Goal: Task Accomplishment & Management: Use online tool/utility

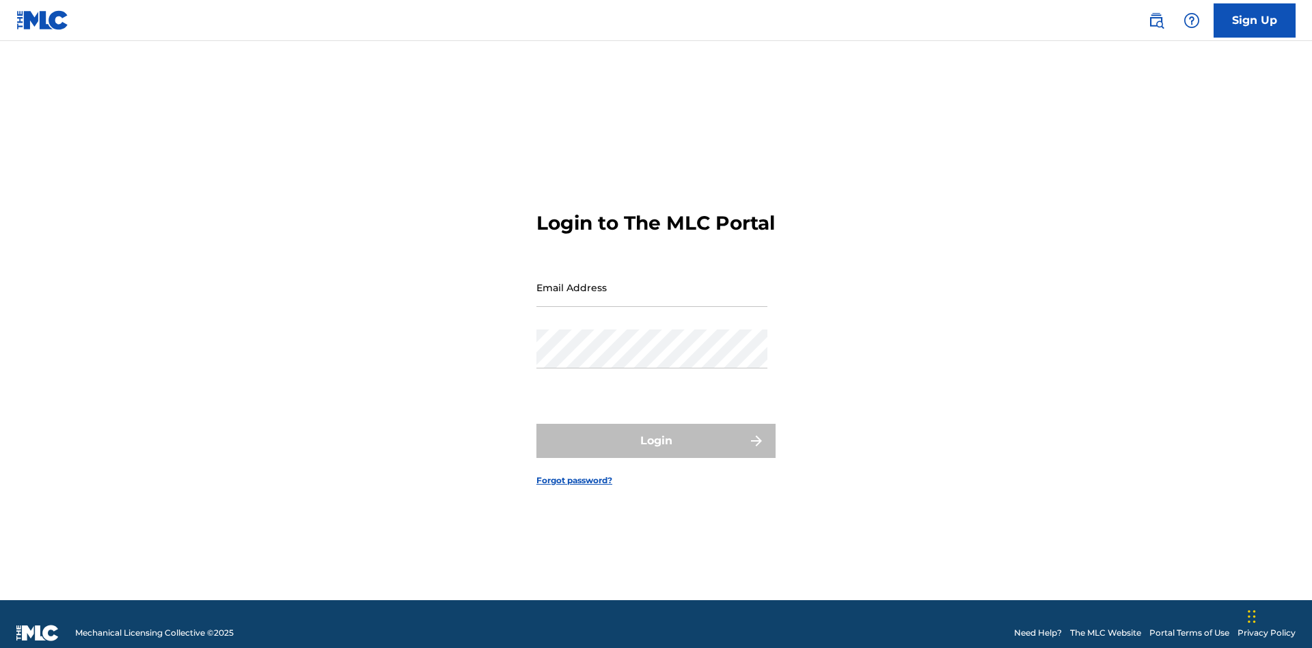
scroll to position [18, 0]
click at [652, 281] on input "Email Address" at bounding box center [651, 287] width 231 height 39
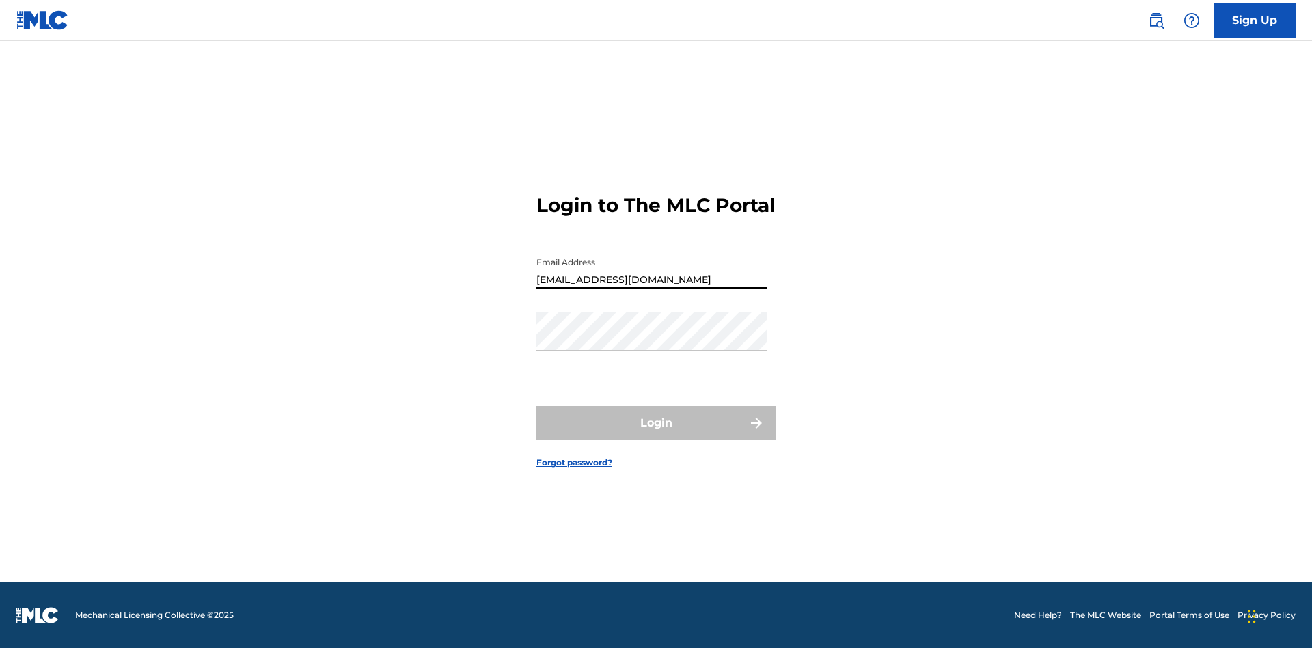
type input "[EMAIL_ADDRESS][DOMAIN_NAME]"
click at [656, 435] on button "Login" at bounding box center [655, 423] width 239 height 34
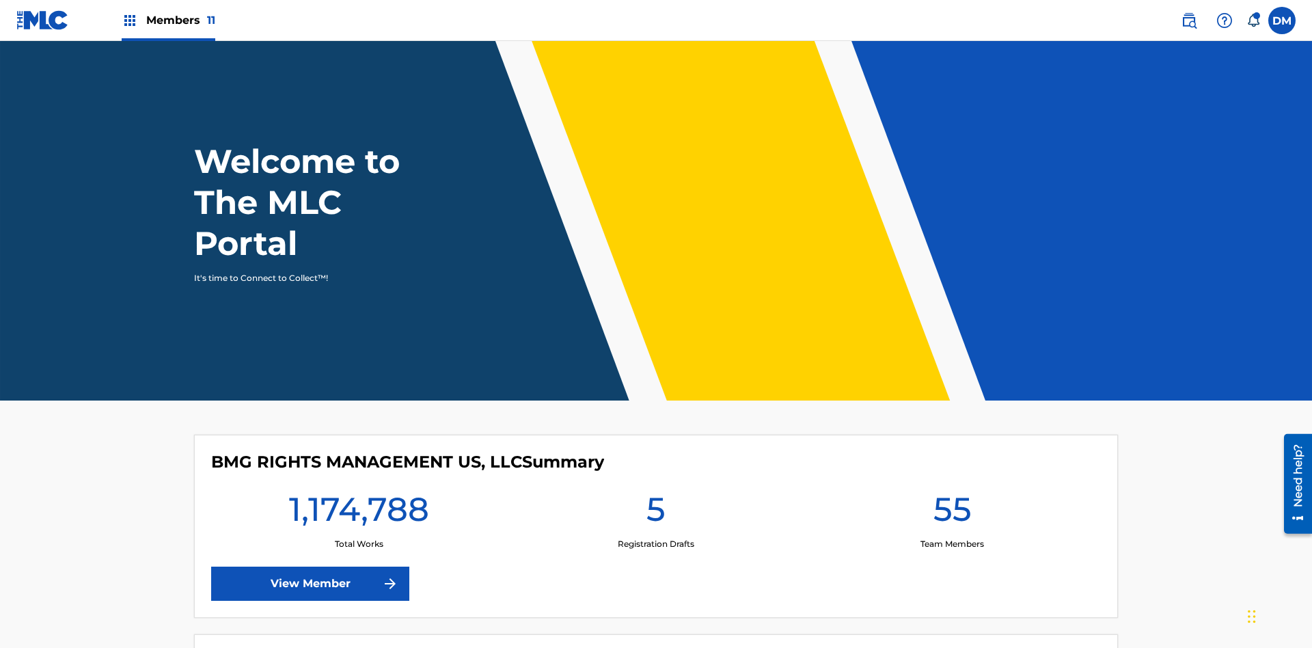
click at [168, 20] on span "Members 11" at bounding box center [180, 20] width 69 height 16
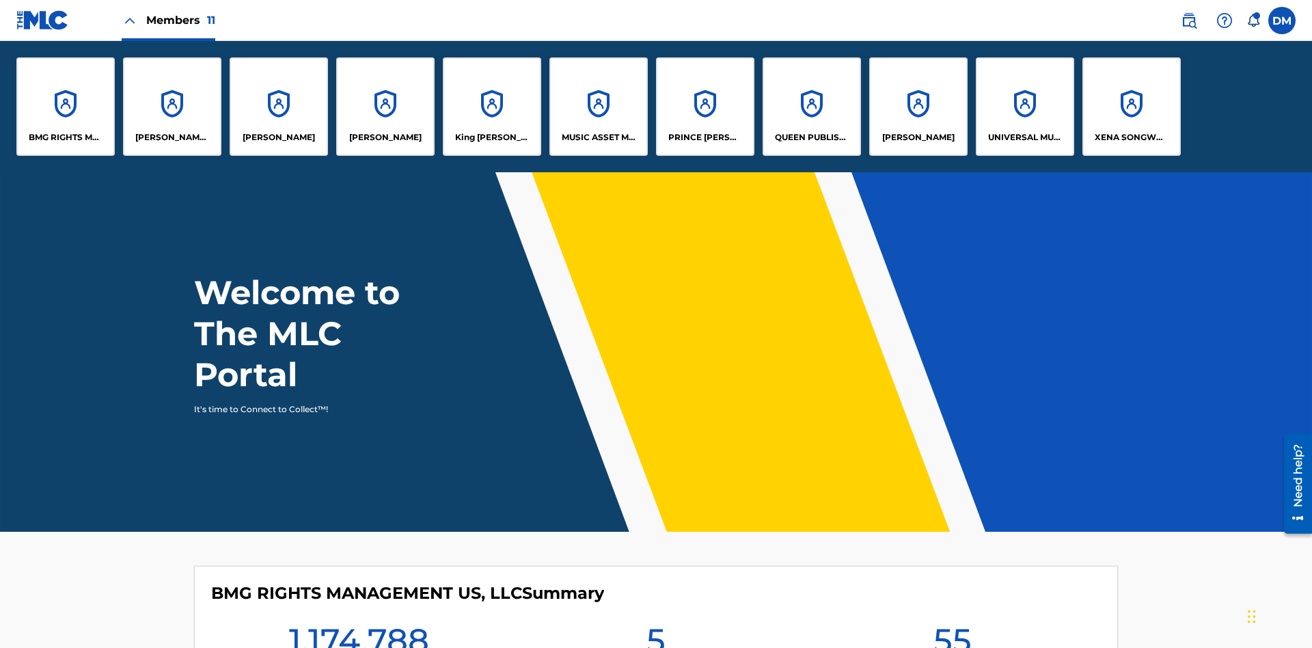
click at [491, 137] on p "King McTesterson" at bounding box center [492, 137] width 74 height 12
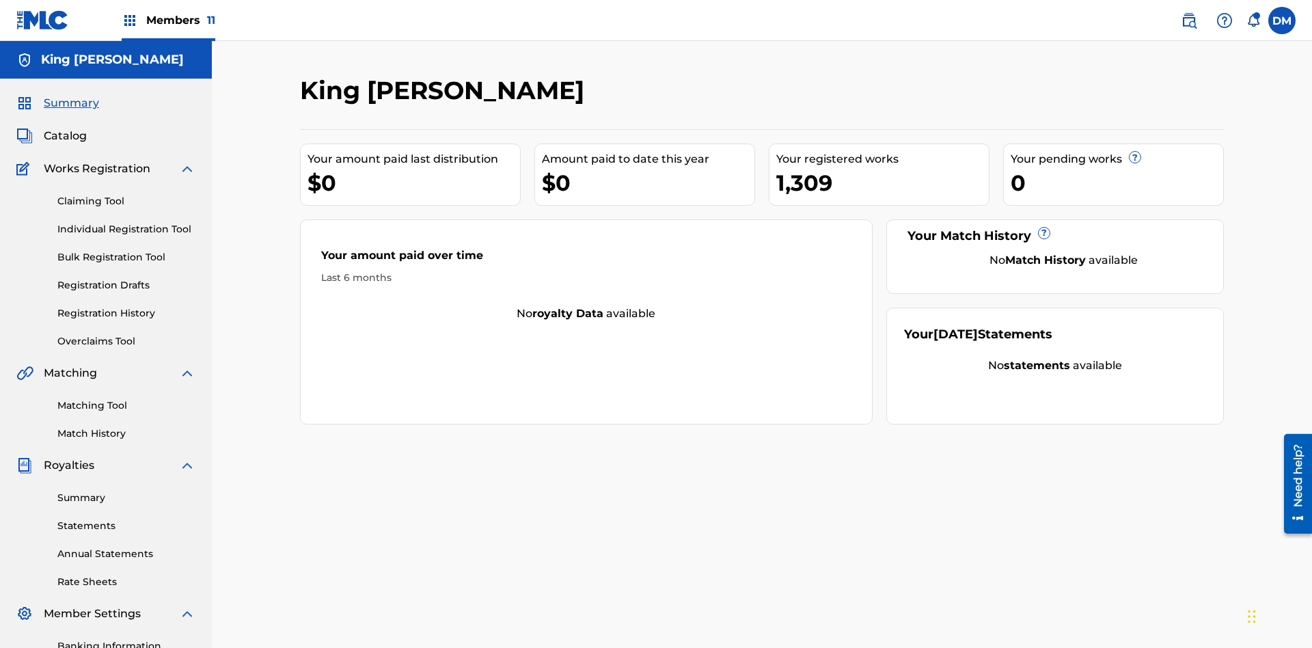
click at [126, 398] on link "Matching Tool" at bounding box center [126, 405] width 138 height 14
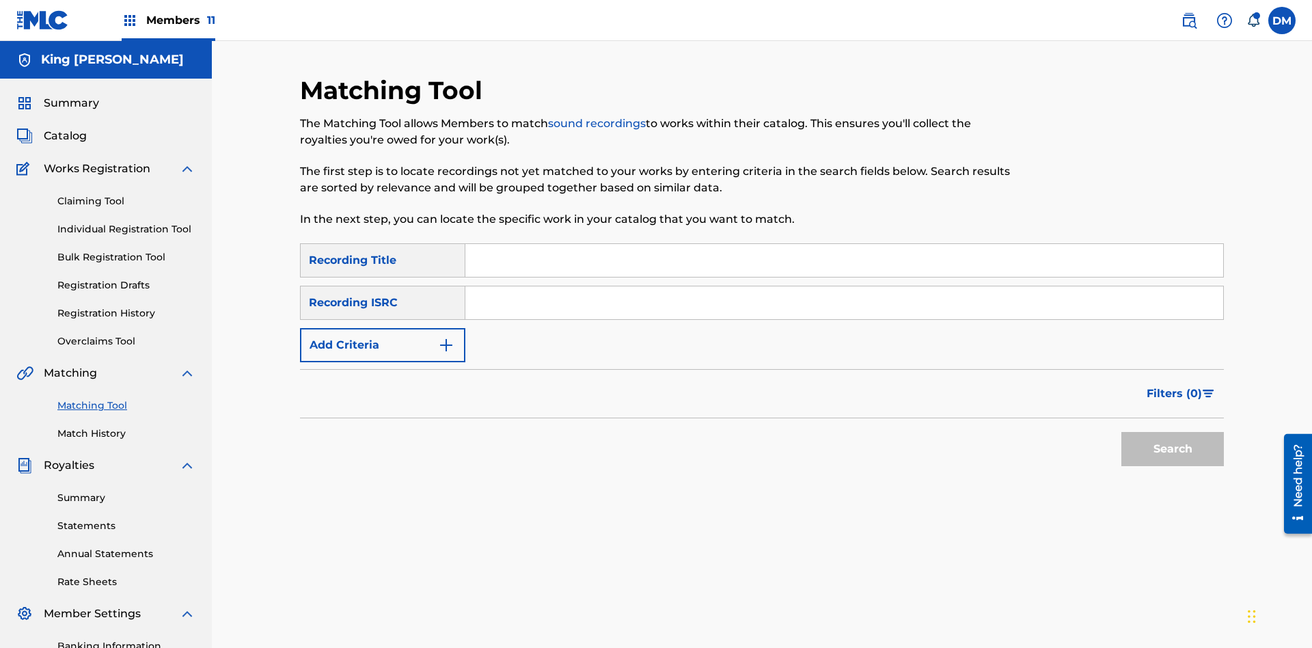
click at [844, 244] on input "Search Form" at bounding box center [844, 260] width 758 height 33
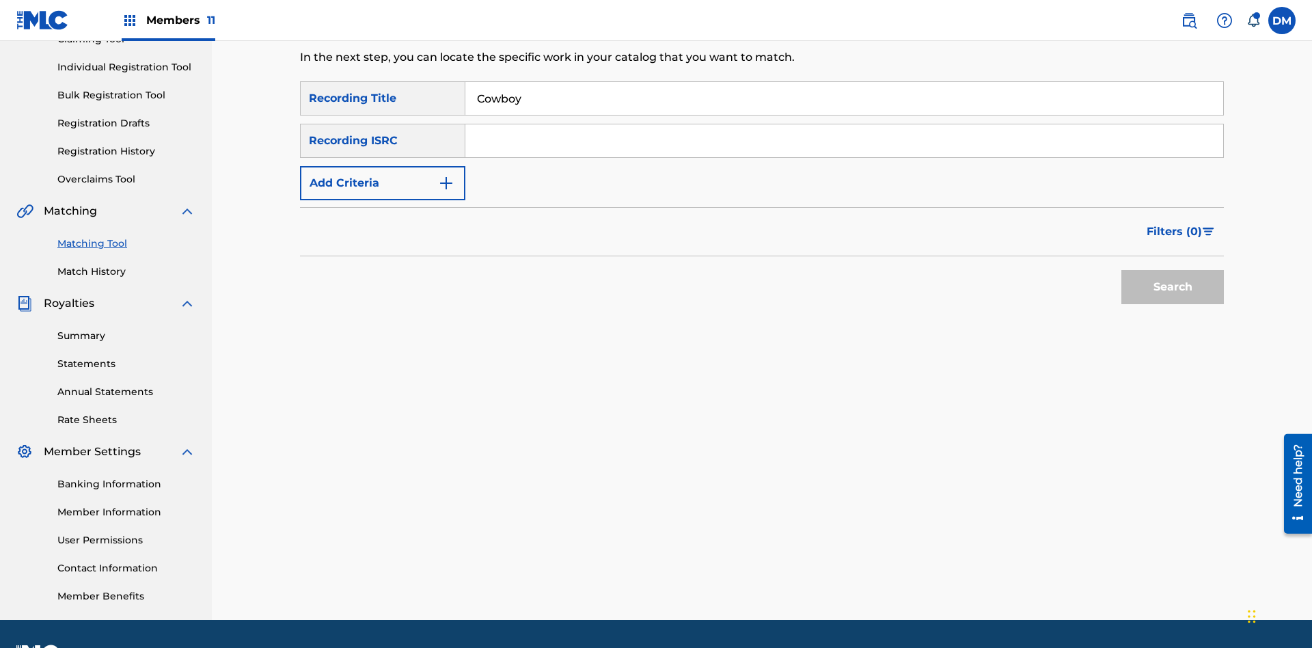
type input "Cowboy"
click at [1175, 223] on span "Filters ( 0 )" at bounding box center [1174, 231] width 55 height 16
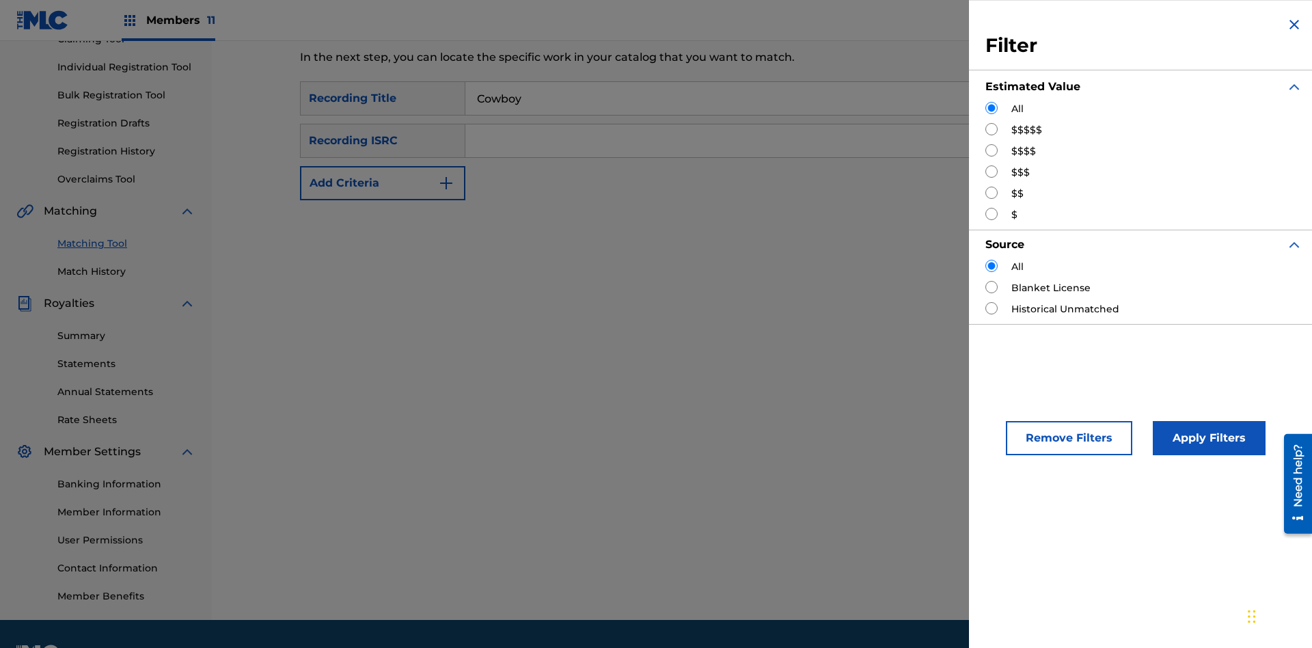
scroll to position [200, 0]
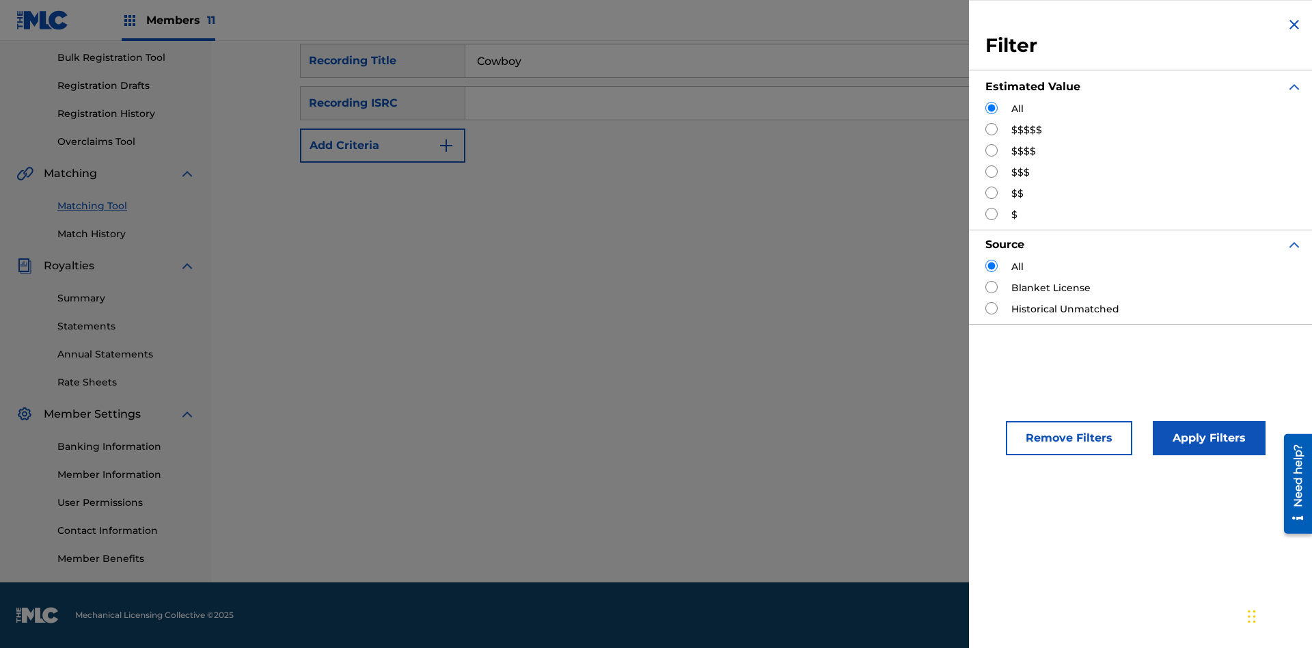
click at [992, 129] on input "Search Form" at bounding box center [991, 129] width 12 height 12
radio input "true"
click at [1207, 438] on button "Apply Filters" at bounding box center [1209, 438] width 113 height 34
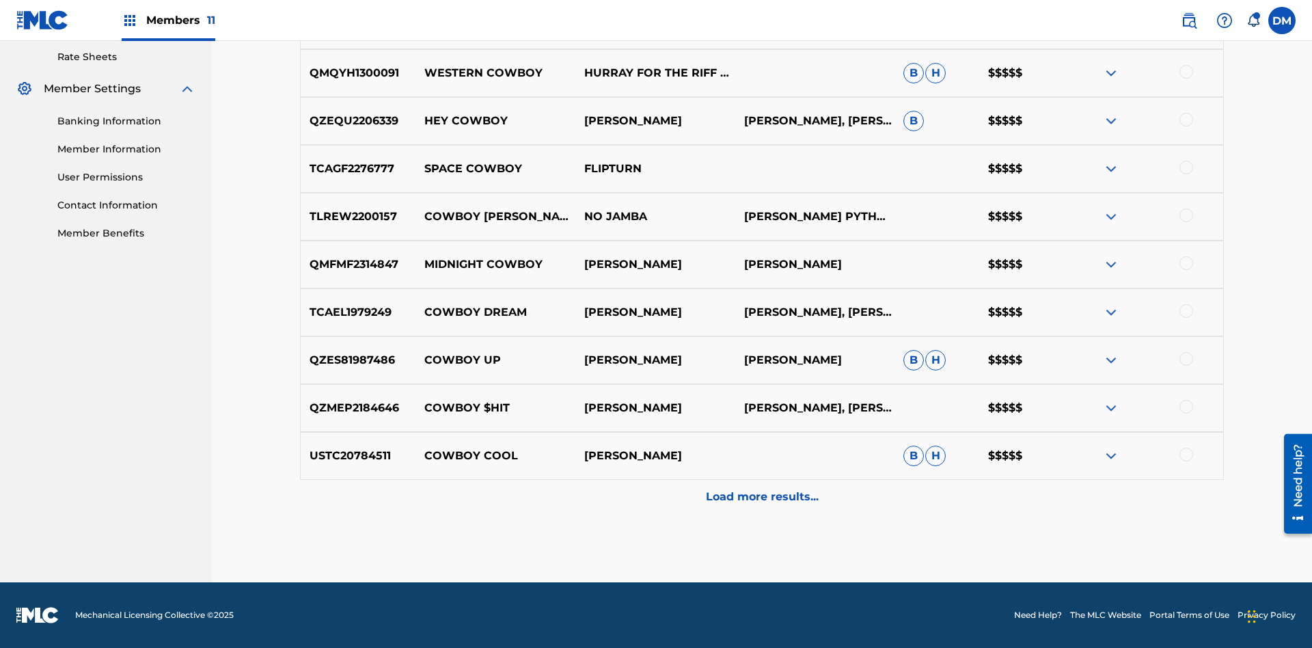
click at [761, 497] on p "Load more results..." at bounding box center [762, 497] width 113 height 16
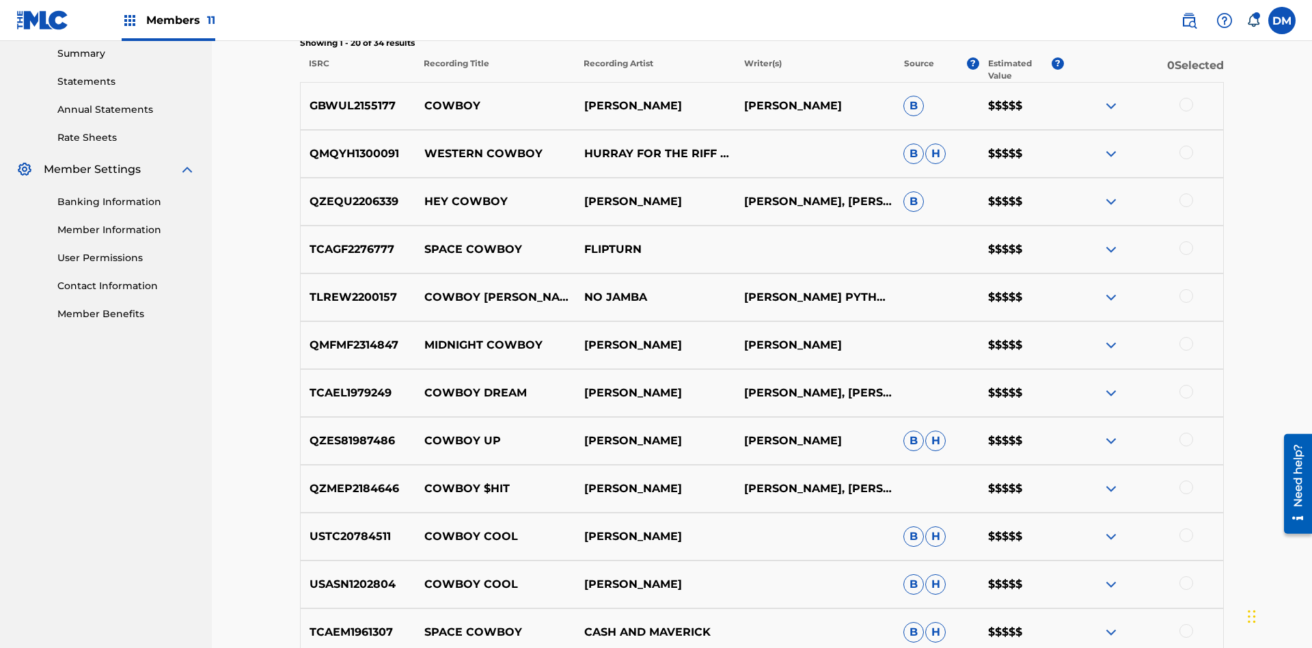
scroll to position [460, 0]
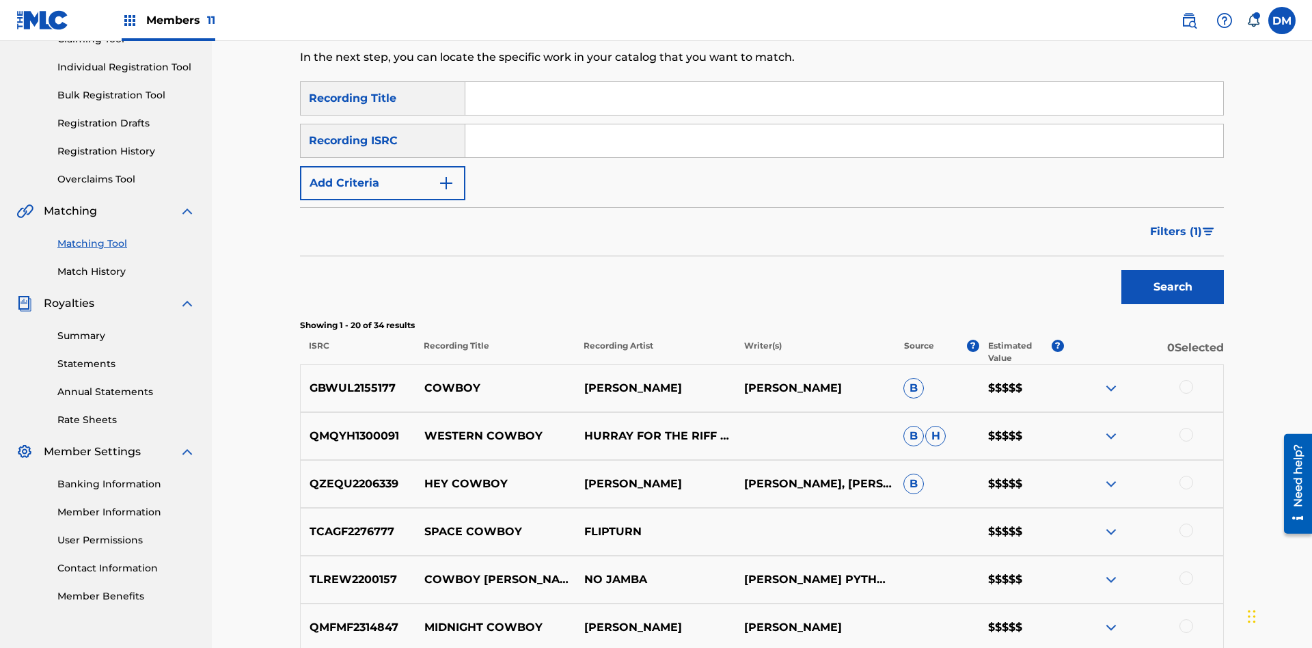
click at [844, 98] on input "Search Form" at bounding box center [844, 98] width 758 height 33
type input "Hocus Pocus"
click at [1175, 223] on span "Filters ( 1 )" at bounding box center [1176, 231] width 52 height 16
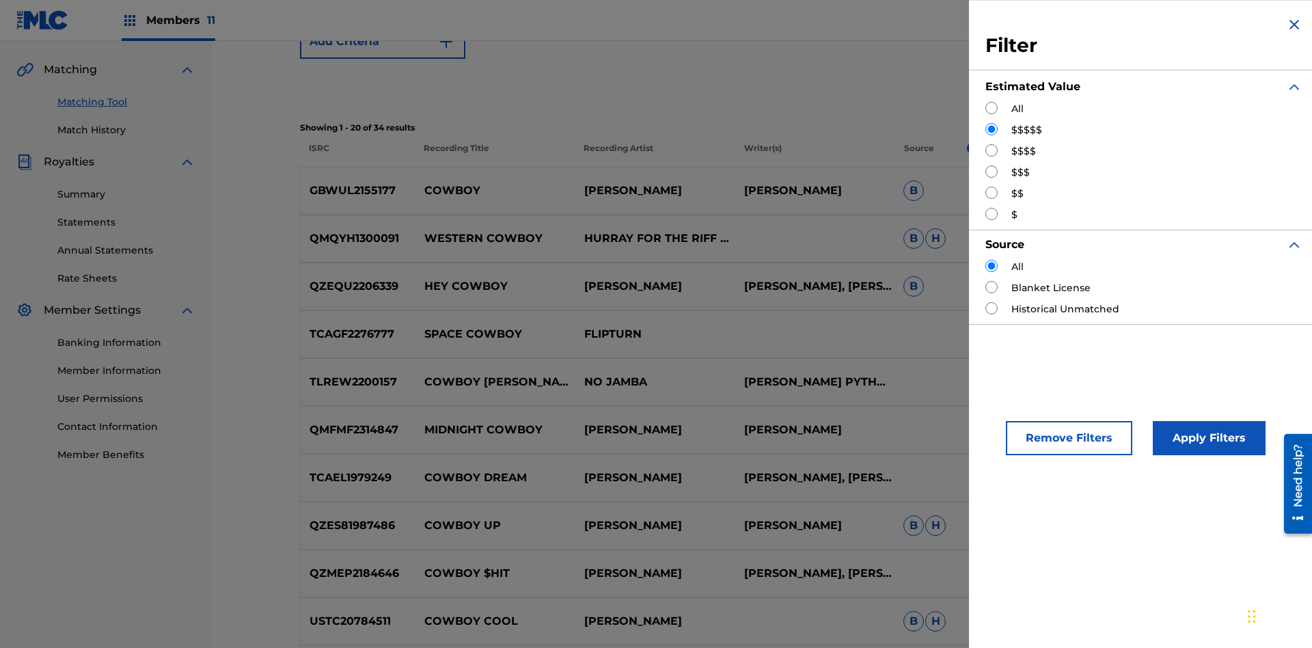
click at [992, 150] on input "Search Form" at bounding box center [991, 150] width 12 height 12
radio input "true"
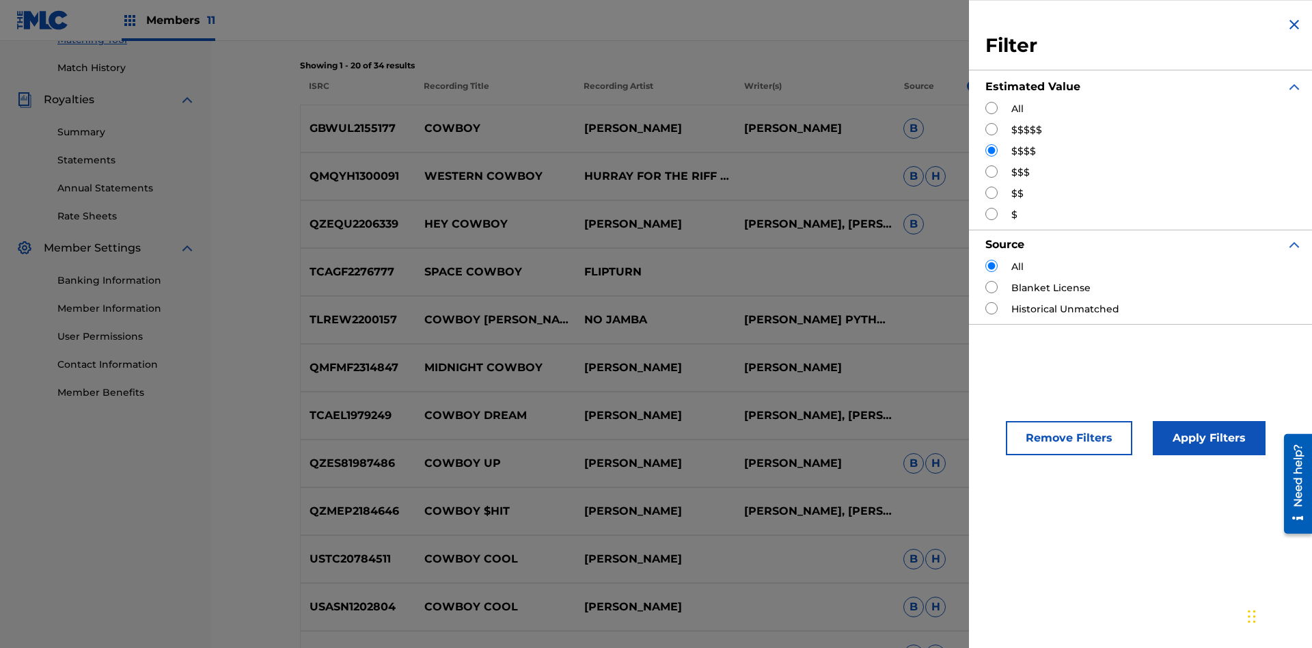
click at [1207, 438] on button "Apply Filters" at bounding box center [1209, 438] width 113 height 34
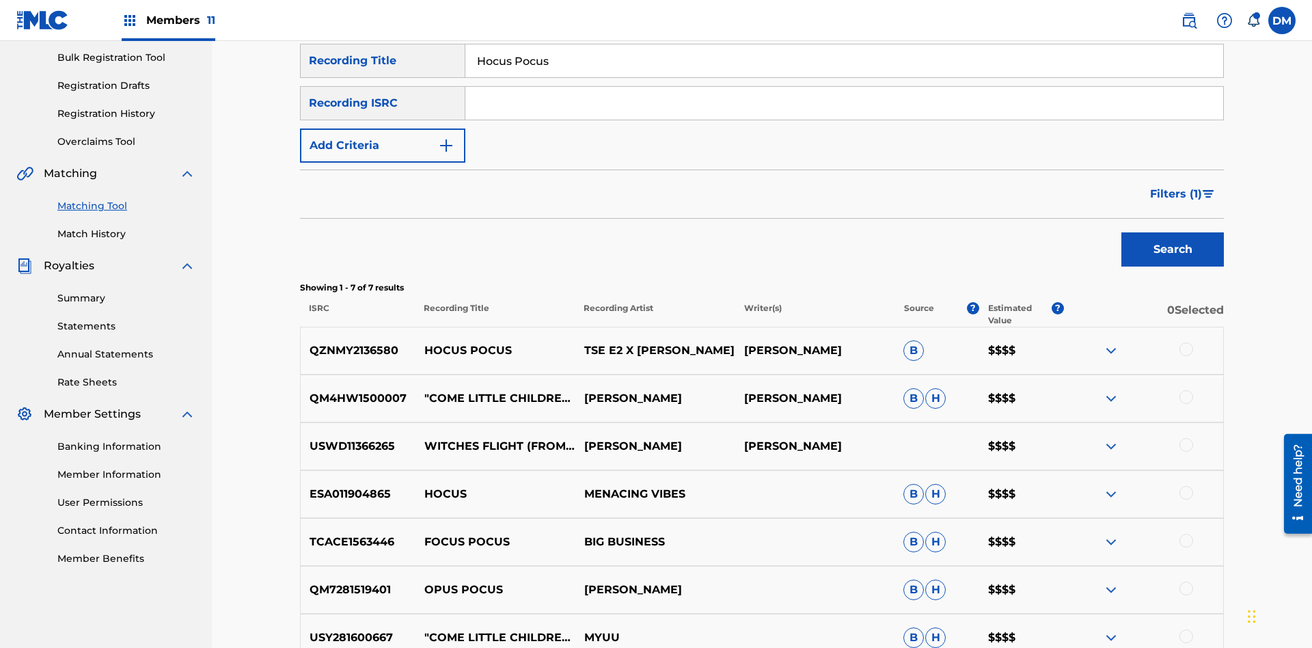
scroll to position [347, 0]
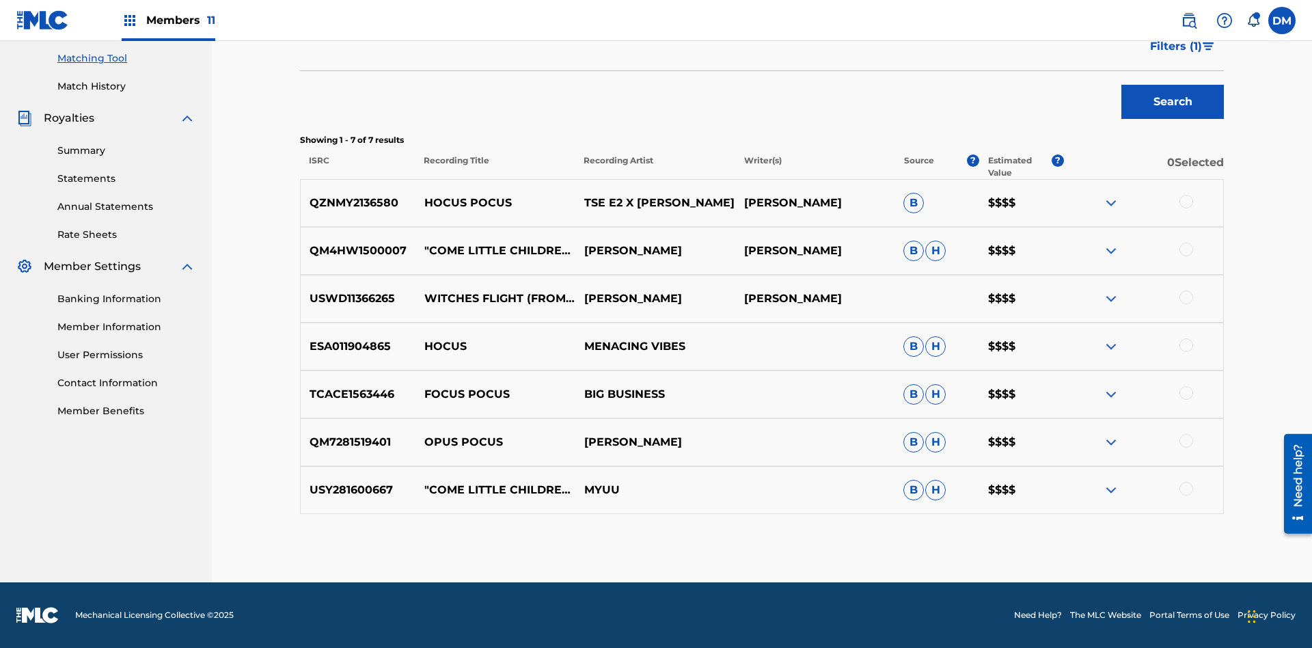
type input "Milenko"
click at [1175, 55] on span "Filters ( 1 )" at bounding box center [1176, 46] width 52 height 16
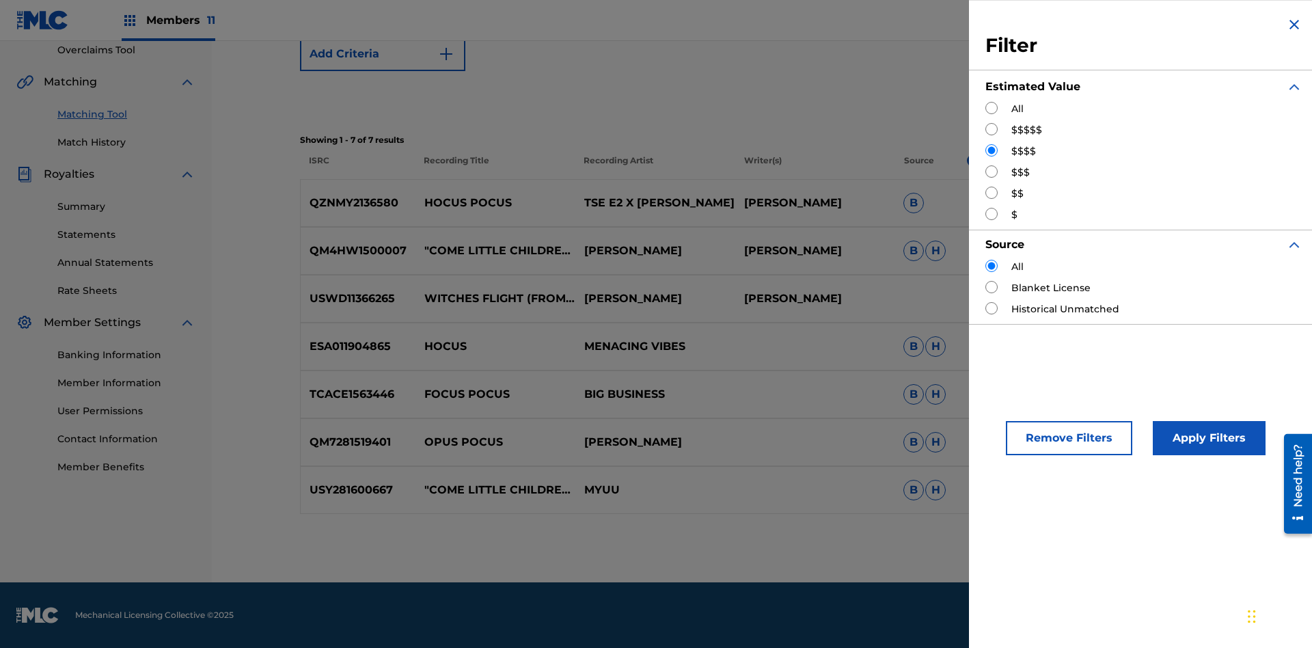
scroll to position [254, 0]
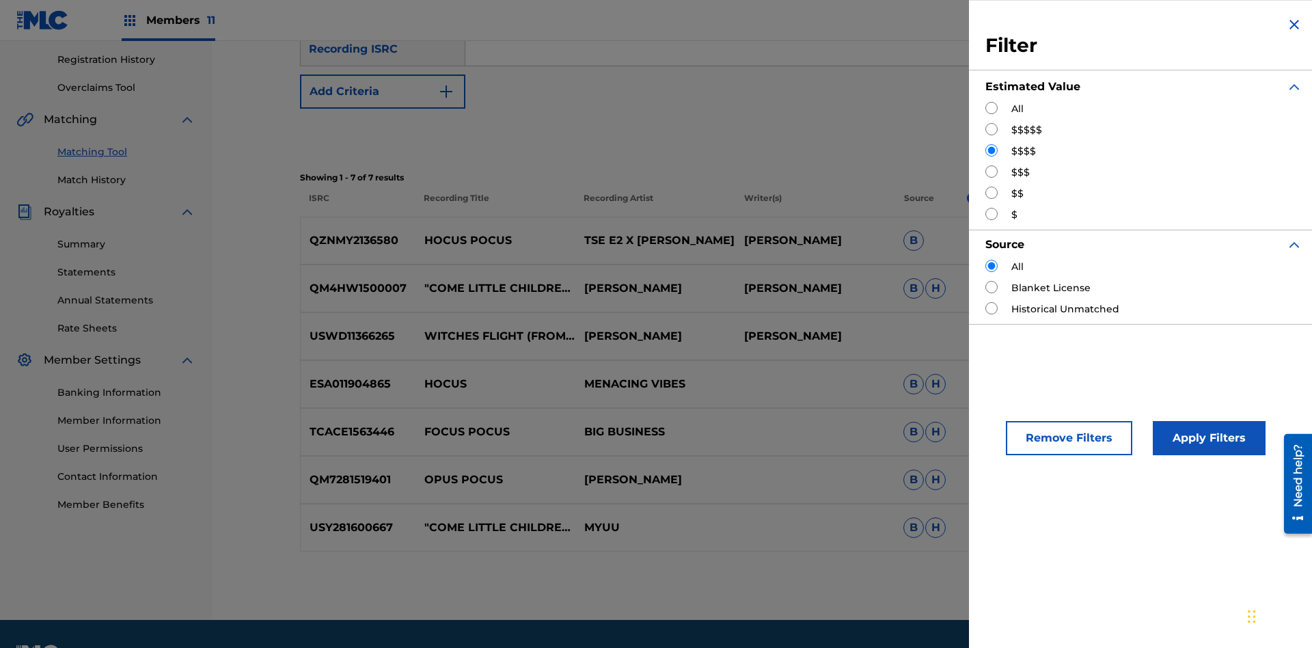
click at [992, 172] on input "Search Form" at bounding box center [991, 171] width 12 height 12
click at [1207, 438] on button "Apply Filters" at bounding box center [1209, 438] width 113 height 34
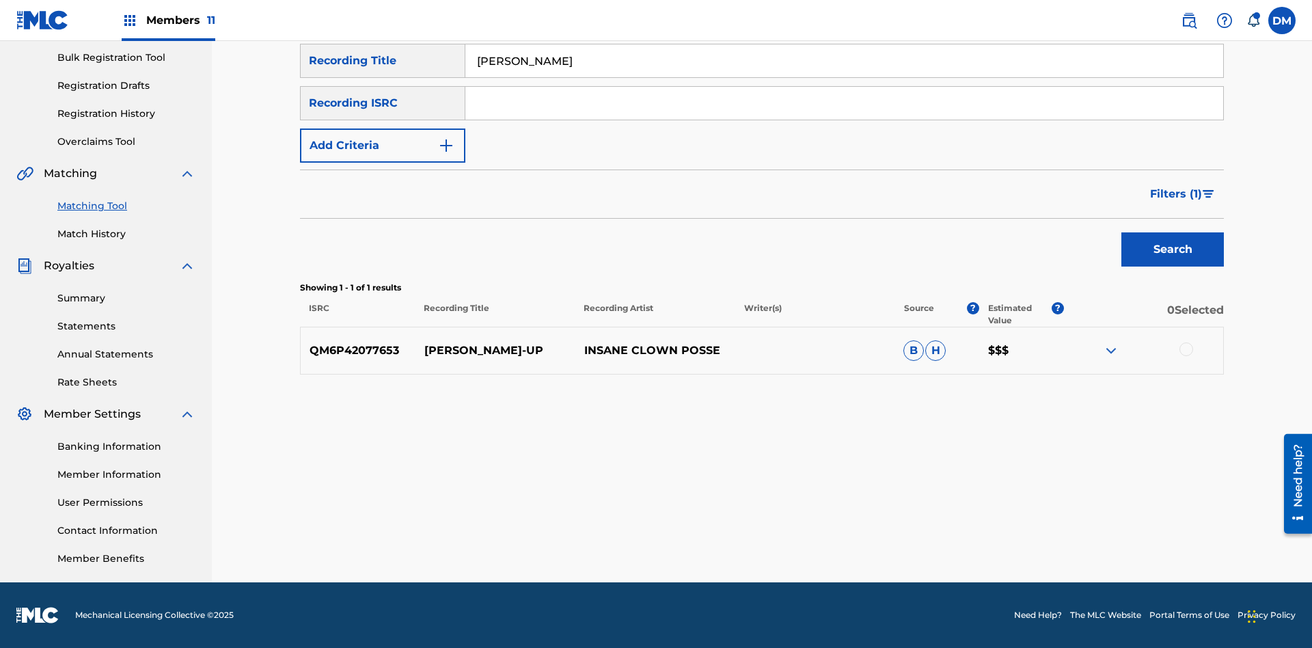
scroll to position [200, 0]
click at [844, 77] on input "Milenko" at bounding box center [844, 60] width 758 height 33
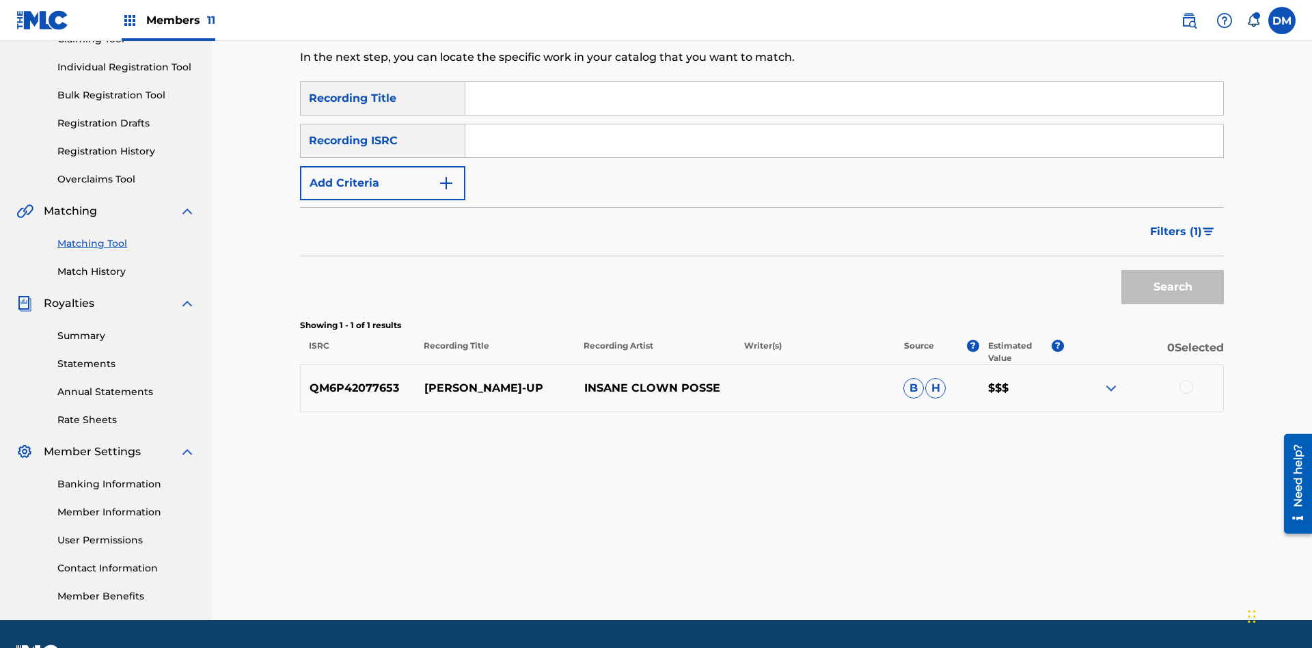
click at [844, 98] on input "Search Form" at bounding box center [844, 98] width 758 height 33
type input "Milenko"
click at [1175, 223] on span "Filters ( 1 )" at bounding box center [1176, 231] width 52 height 16
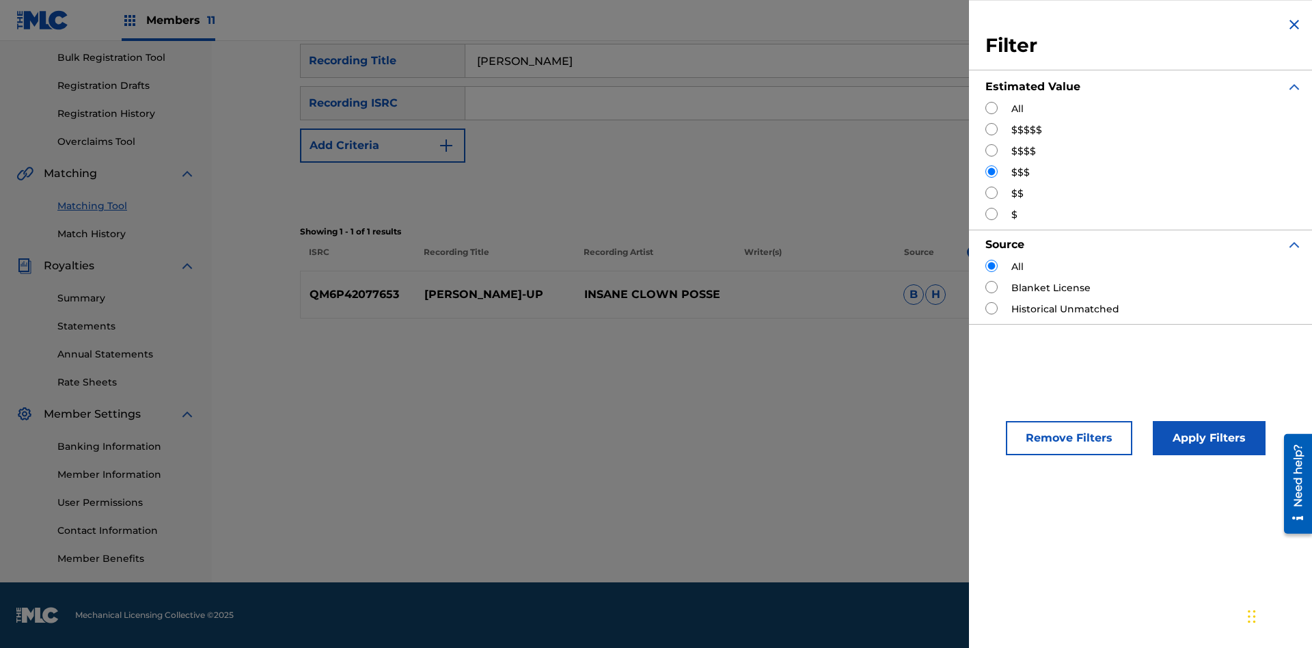
click at [992, 193] on input "Search Form" at bounding box center [991, 193] width 12 height 12
radio input "true"
click at [1207, 438] on button "Apply Filters" at bounding box center [1209, 438] width 113 height 34
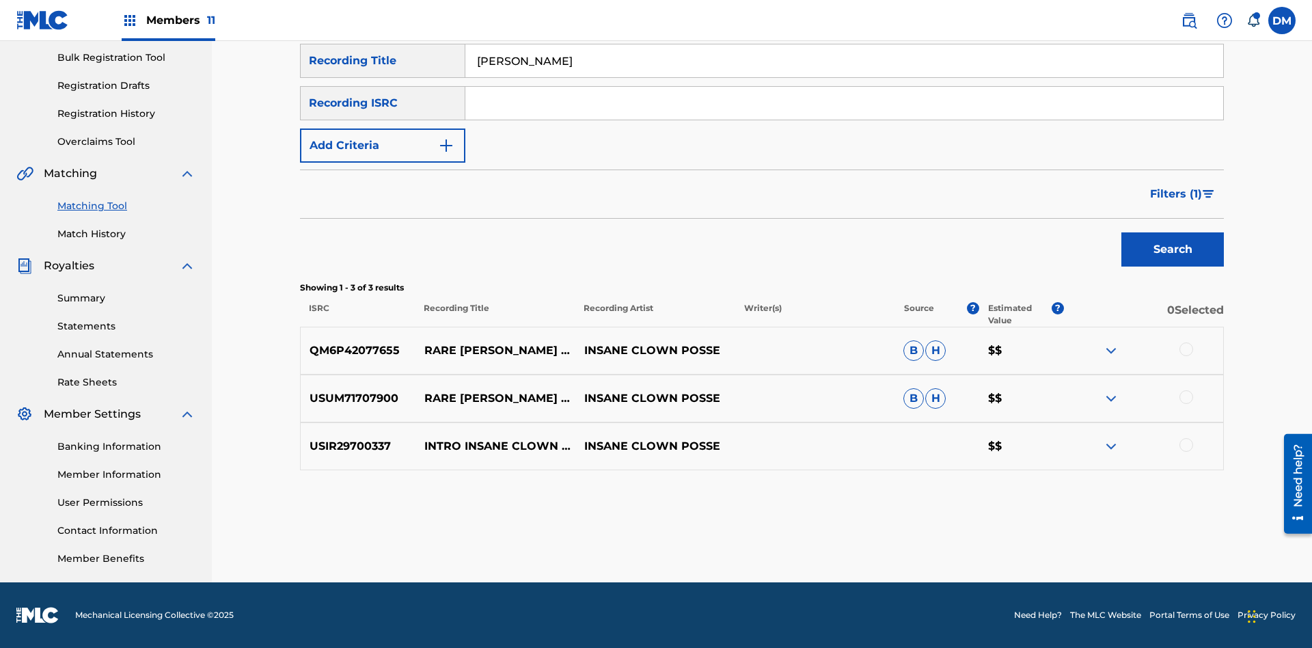
click at [844, 77] on input "Milenko" at bounding box center [844, 60] width 758 height 33
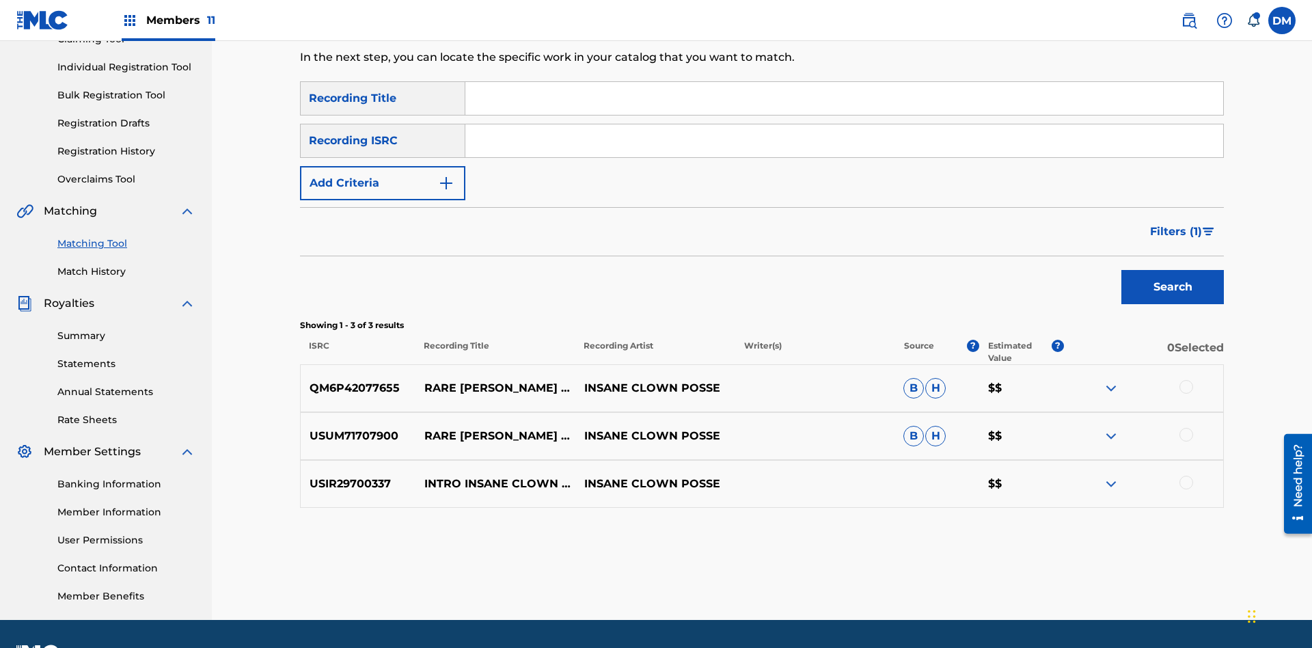
click at [844, 98] on input "Search Form" at bounding box center [844, 98] width 758 height 33
type input "Milenko"
click at [1175, 223] on span "Filters ( 1 )" at bounding box center [1176, 231] width 52 height 16
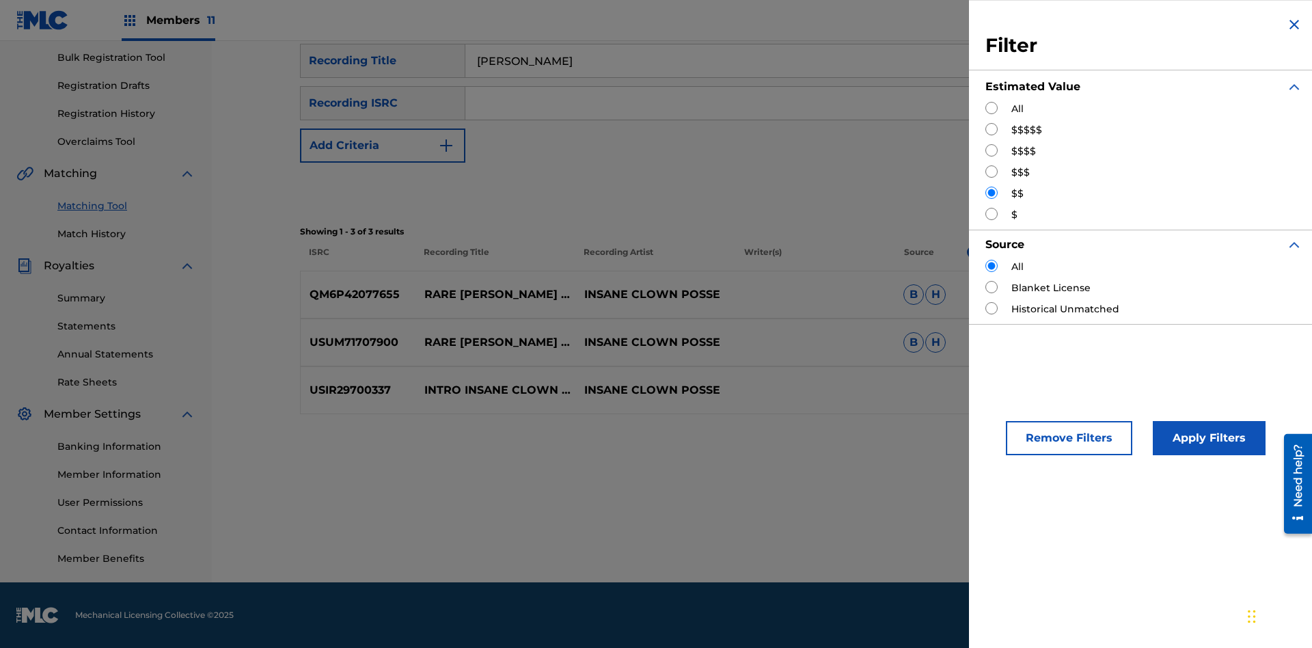
click at [992, 214] on input "Search Form" at bounding box center [991, 214] width 12 height 12
radio input "true"
click at [1207, 438] on button "Apply Filters" at bounding box center [1209, 438] width 113 height 34
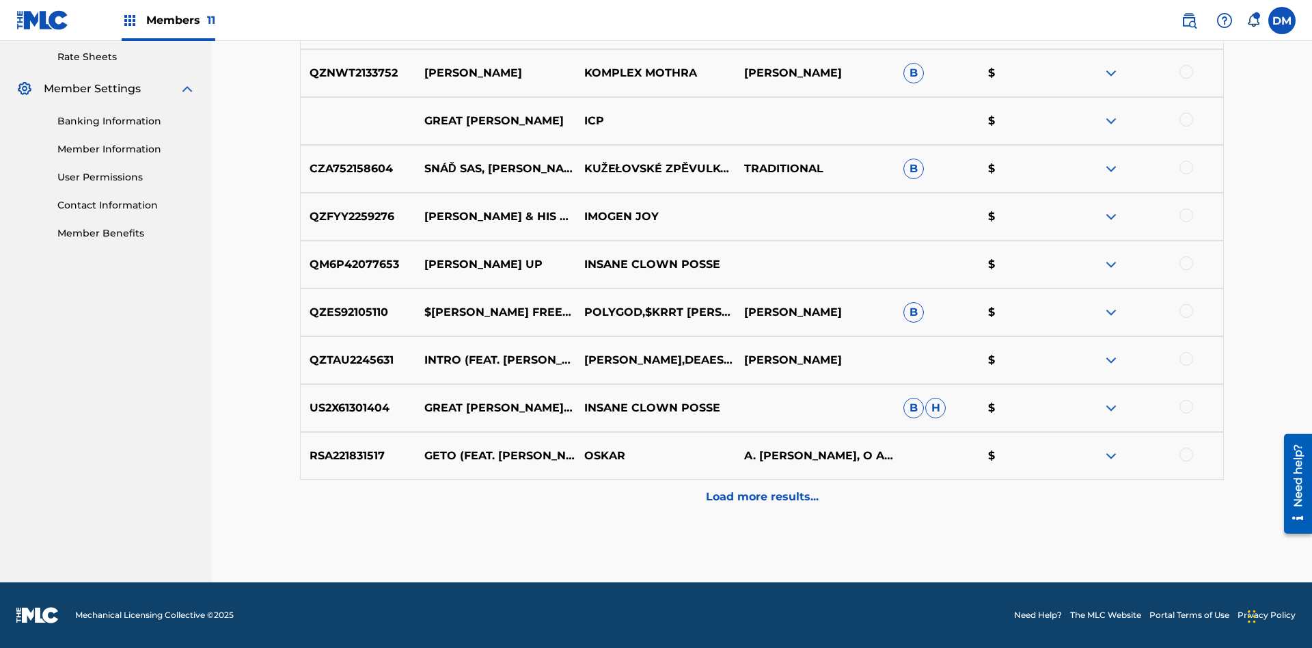
click at [761, 497] on p "Load more results..." at bounding box center [762, 497] width 113 height 16
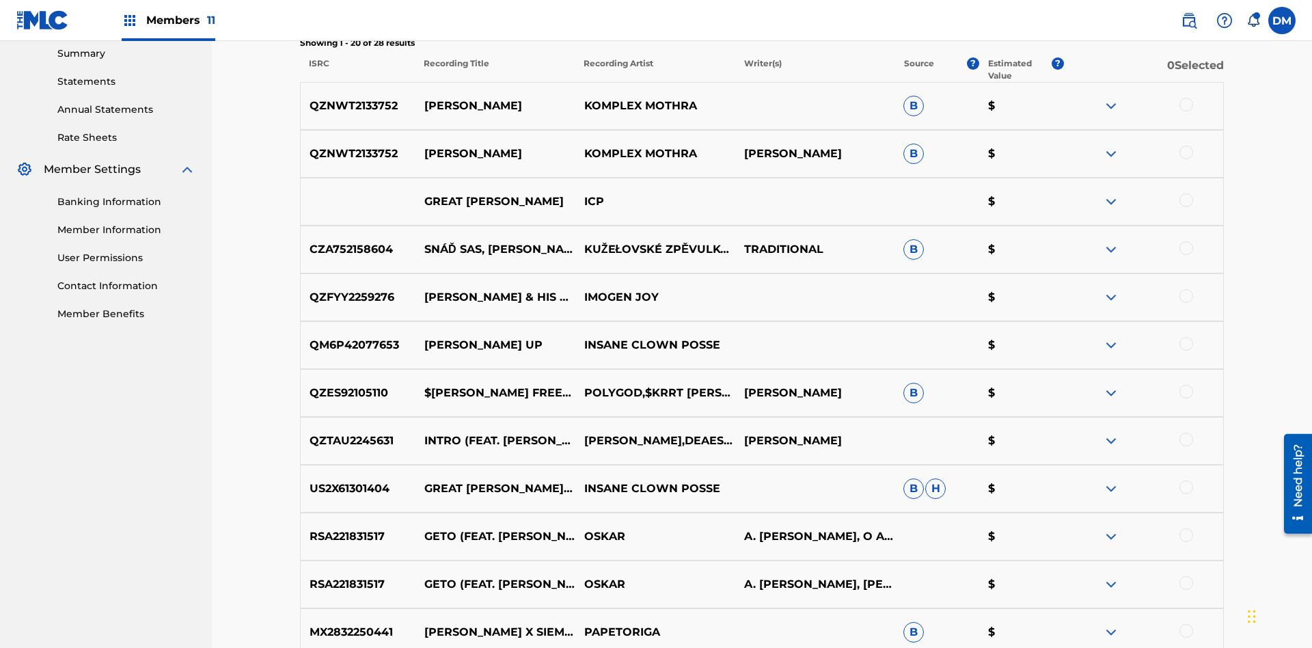
scroll to position [460, 0]
